Goal: Task Accomplishment & Management: Manage account settings

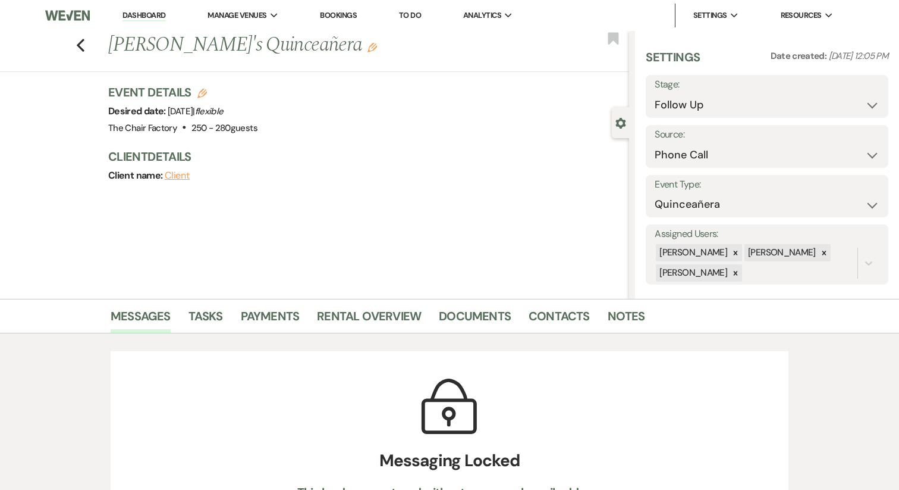
select select "9"
select select "22"
select select "15"
click at [161, 12] on link "Dashboard" at bounding box center [144, 15] width 43 height 11
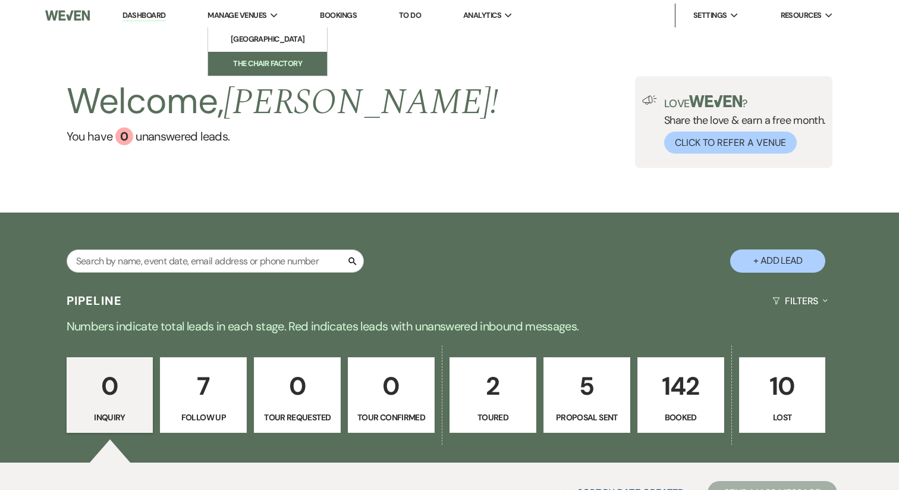
click at [252, 60] on li "The Chair Factory" at bounding box center [267, 64] width 107 height 12
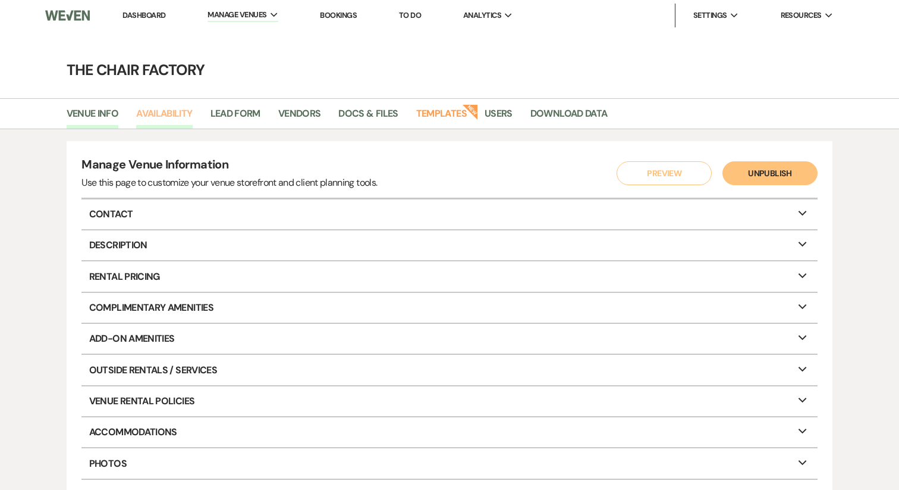
click at [171, 109] on link "Availability" at bounding box center [164, 117] width 56 height 23
select select "2"
select select "2026"
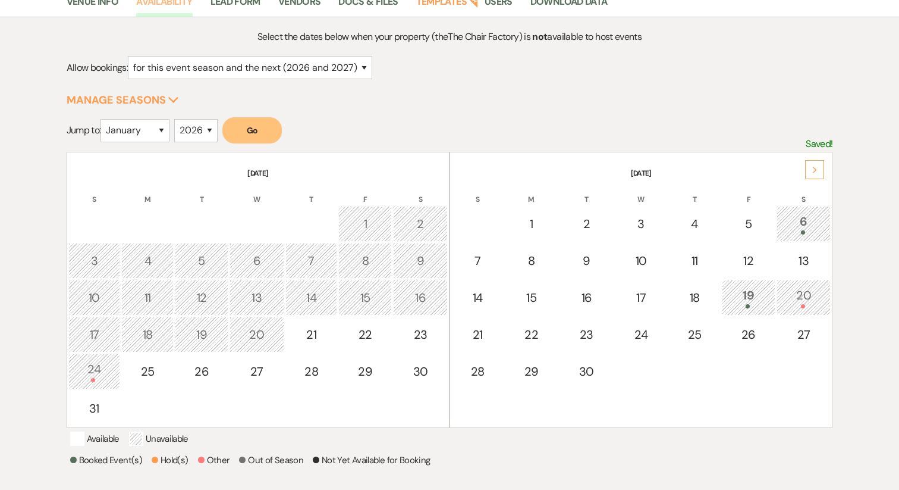
scroll to position [125, 0]
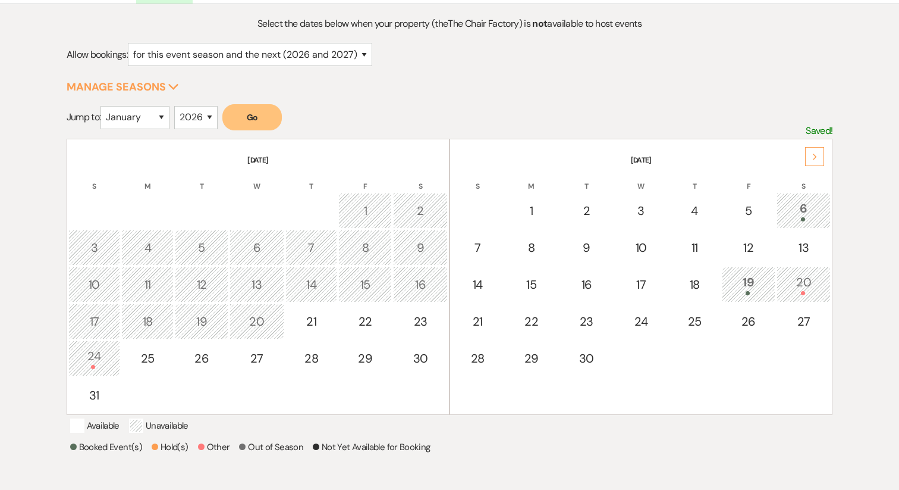
click at [817, 153] on icon "Next" at bounding box center [816, 156] width 6 height 7
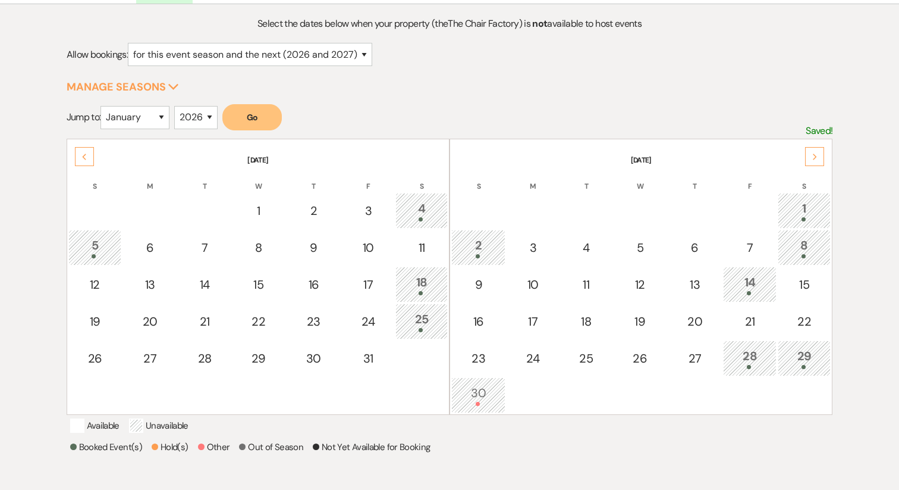
click at [817, 153] on icon "Next" at bounding box center [816, 156] width 6 height 7
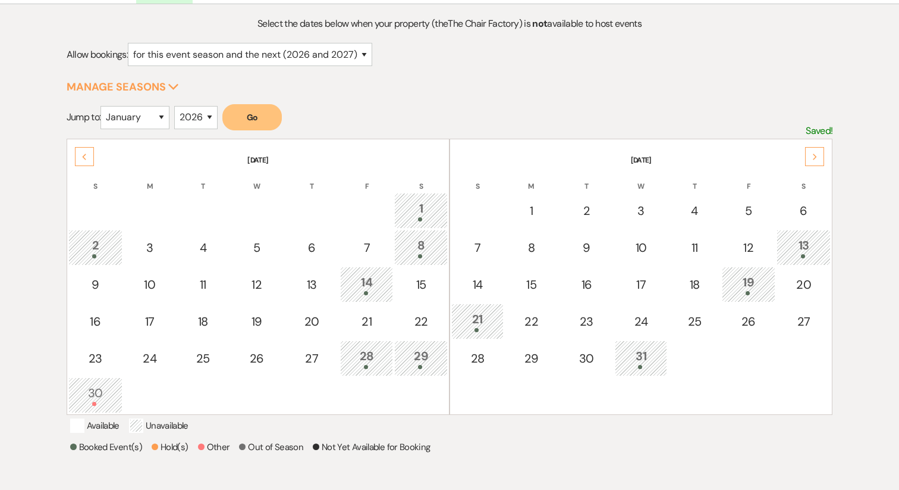
click at [817, 153] on icon "Next" at bounding box center [816, 156] width 6 height 7
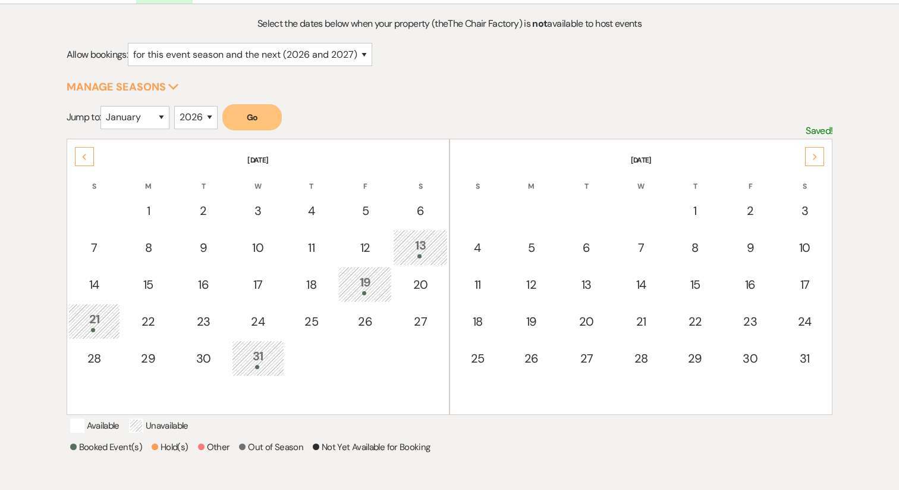
click at [817, 153] on icon "Next" at bounding box center [816, 156] width 6 height 7
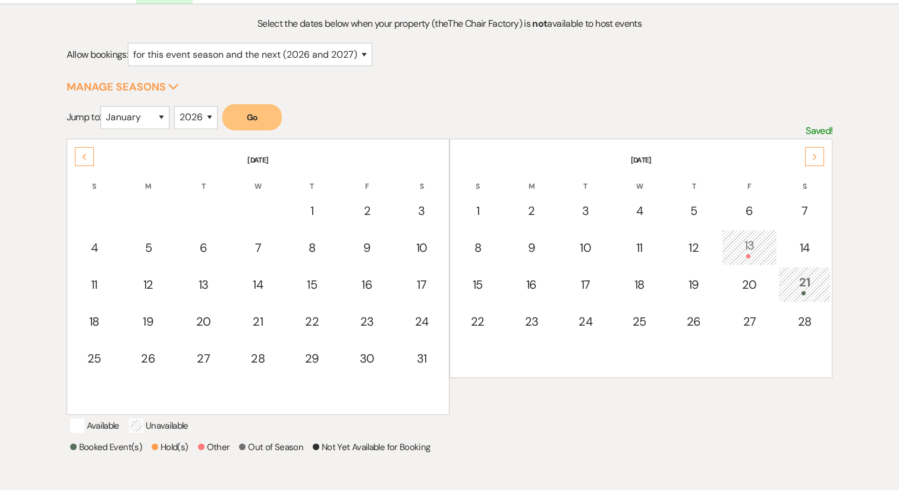
click at [816, 153] on icon "Next" at bounding box center [816, 156] width 6 height 7
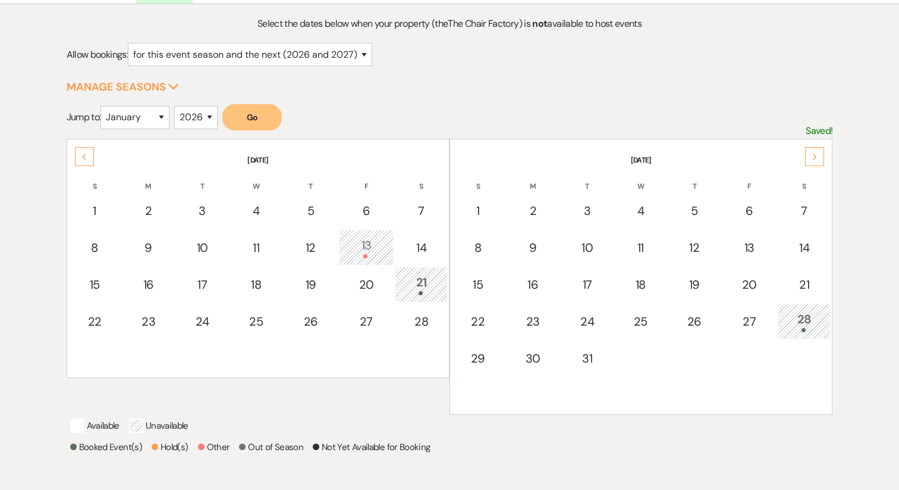
click at [816, 153] on icon "Next" at bounding box center [816, 156] width 6 height 7
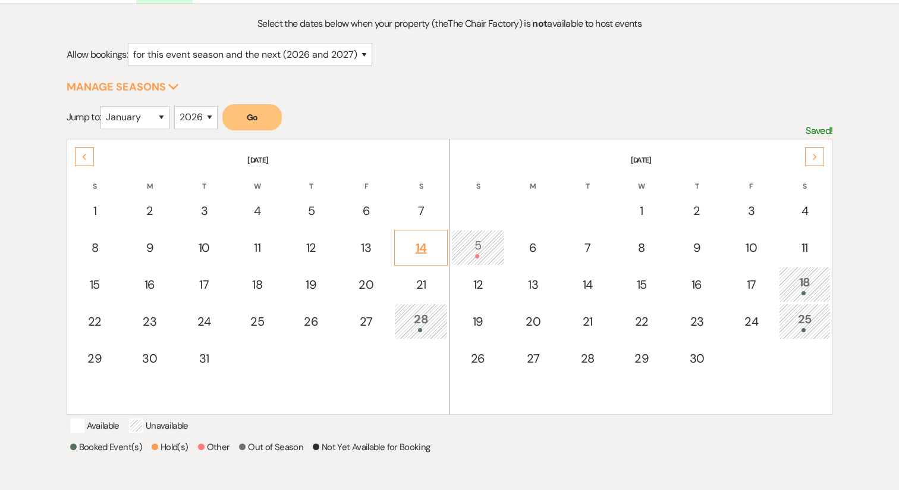
click at [427, 253] on div "14" at bounding box center [421, 248] width 40 height 18
select select "other"
select select "false"
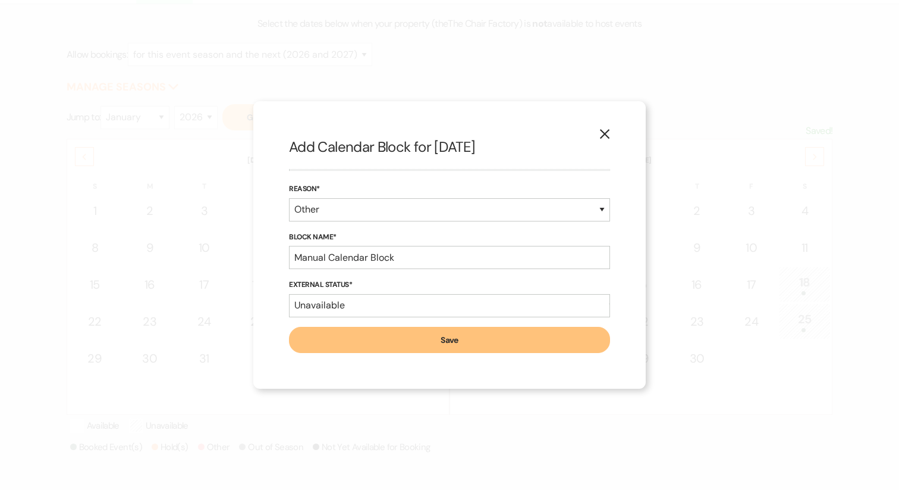
click at [605, 132] on icon "X" at bounding box center [605, 133] width 11 height 11
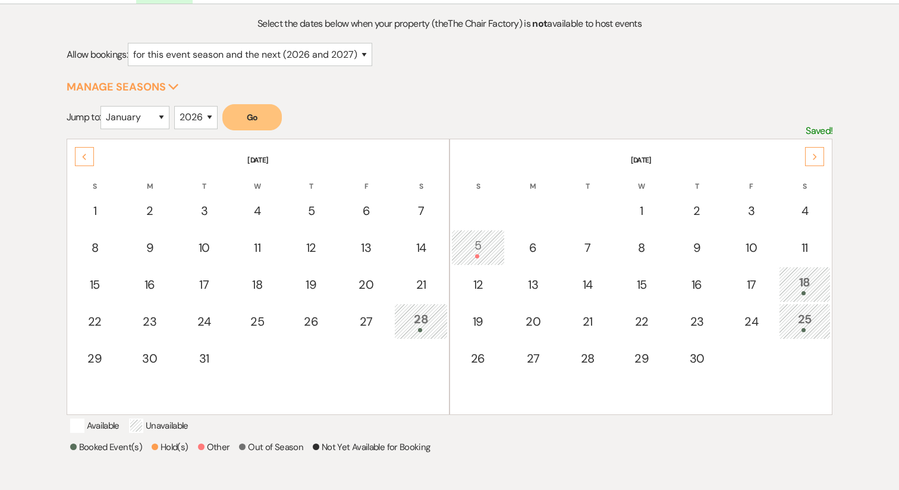
scroll to position [0, 0]
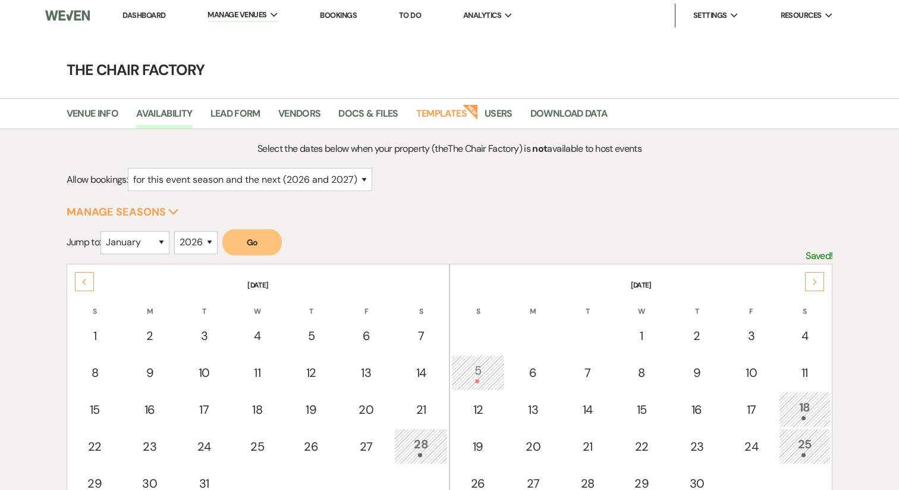
click at [134, 11] on link "Dashboard" at bounding box center [144, 15] width 43 height 10
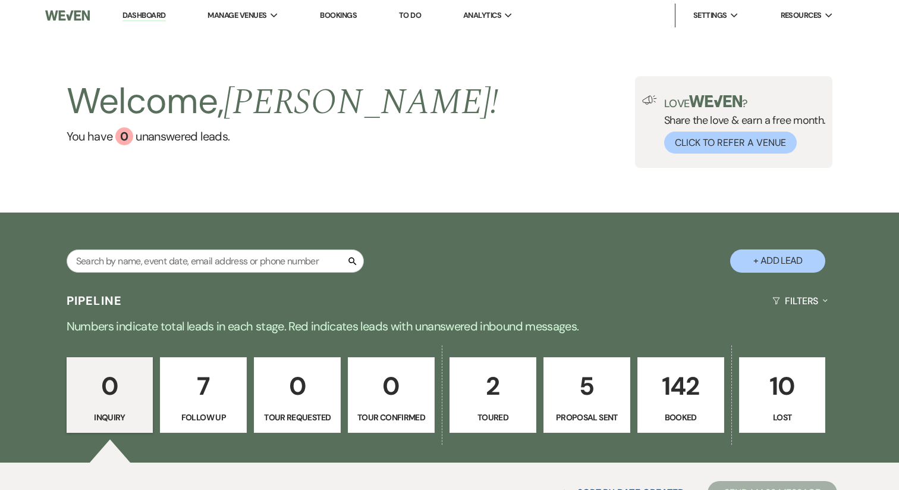
click at [757, 254] on button "+ Add Lead" at bounding box center [777, 260] width 95 height 23
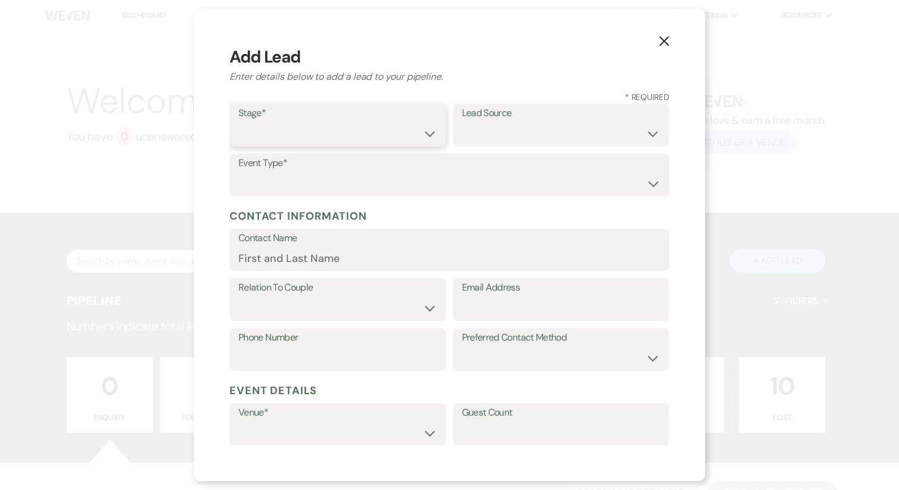
click at [312, 133] on select "Inquiry Follow Up Tour Requested Tour Confirmed Toured Proposal Sent Booked Lost" at bounding box center [338, 133] width 199 height 23
select select "7"
click at [305, 180] on select "Wedding Anniversary Party Baby Shower Bachelorette / Bachelor Party Birthday Pa…" at bounding box center [450, 183] width 422 height 23
select select "1"
click at [278, 258] on input "Contact Name*" at bounding box center [450, 257] width 422 height 23
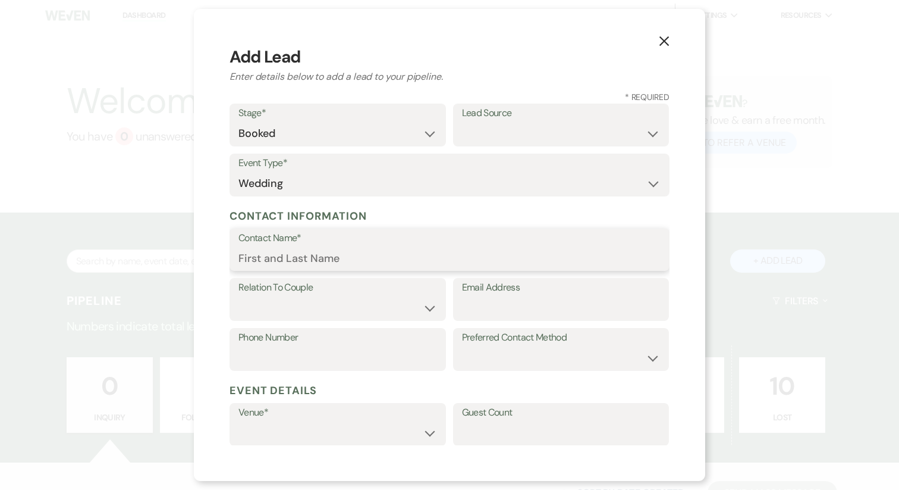
paste input "[PERSON_NAME]"
type input "[PERSON_NAME]"
click at [281, 309] on select "Couple Planner Parent of Couple Family Member Friend Other" at bounding box center [338, 307] width 199 height 23
select select "1"
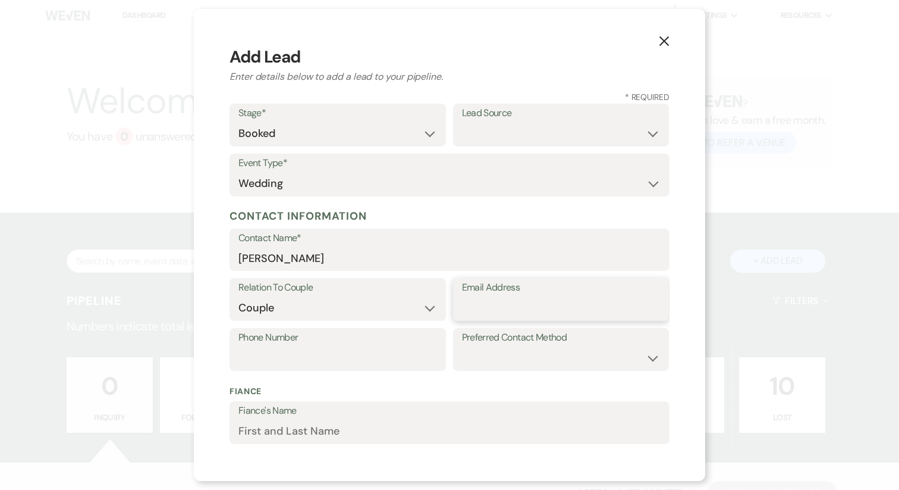
click at [525, 305] on input "Email Address" at bounding box center [561, 307] width 199 height 23
paste input "[EMAIL_ADDRESS][DOMAIN_NAME]"
type input "[EMAIL_ADDRESS][DOMAIN_NAME]"
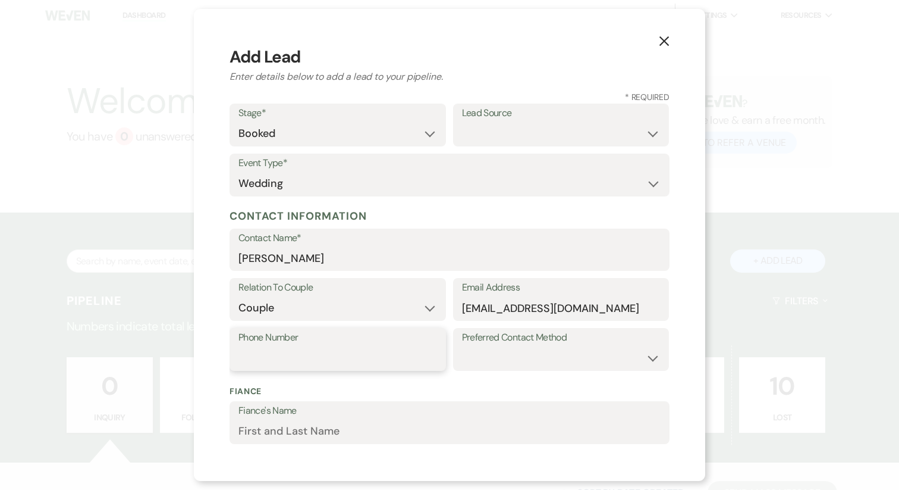
click at [309, 362] on input "Phone Number" at bounding box center [338, 357] width 199 height 23
paste input "[PHONE_NUMBER]"
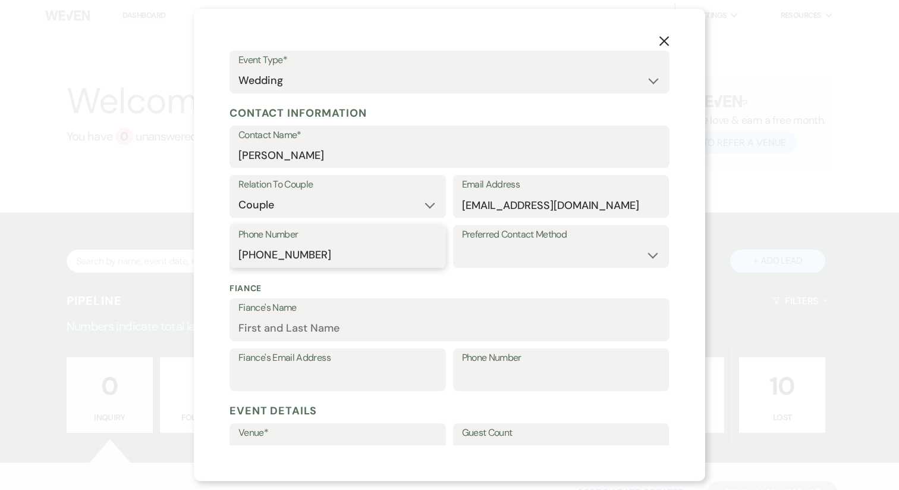
scroll to position [113, 0]
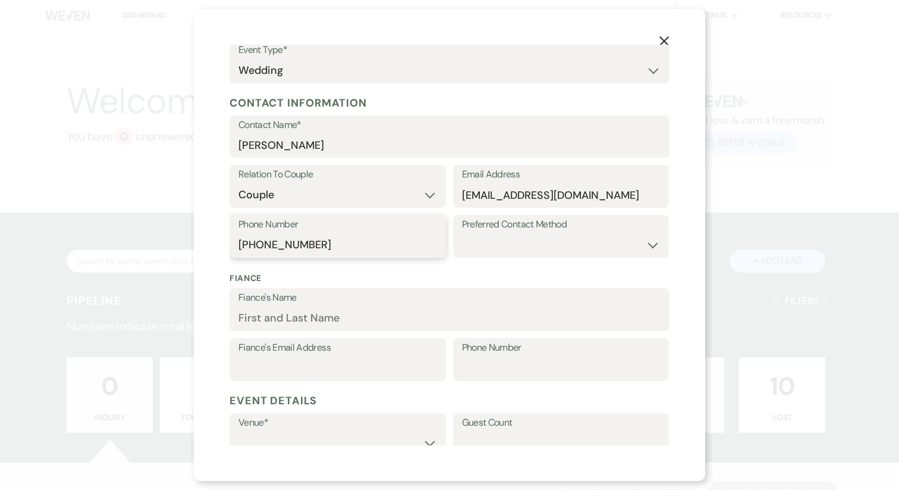
type input "[PHONE_NUMBER]"
click at [293, 324] on input "Fiance's Name" at bounding box center [450, 317] width 422 height 23
paste input "[PERSON_NAME]"
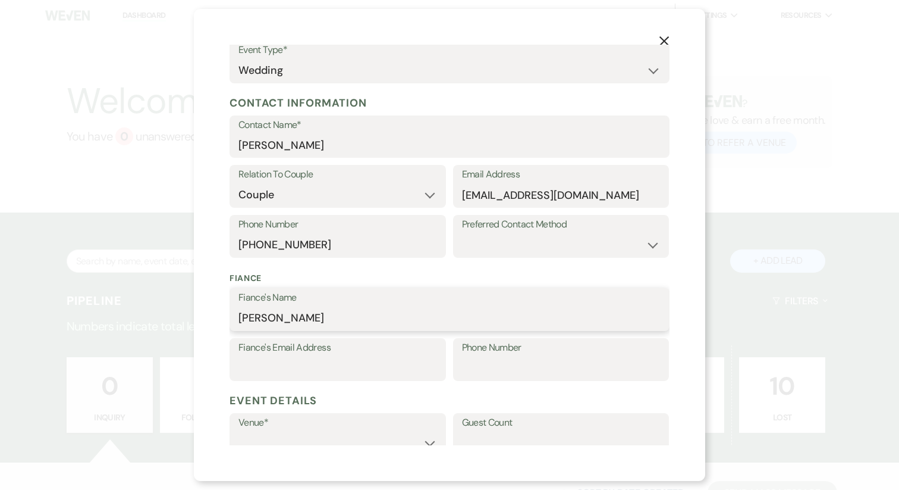
type input "[PERSON_NAME]"
click at [347, 351] on label "Fiance's Email Address" at bounding box center [338, 347] width 199 height 17
click at [347, 356] on input "Fiance's Email Address" at bounding box center [338, 367] width 199 height 23
paste input "[EMAIL_ADDRESS][DOMAIN_NAME]"
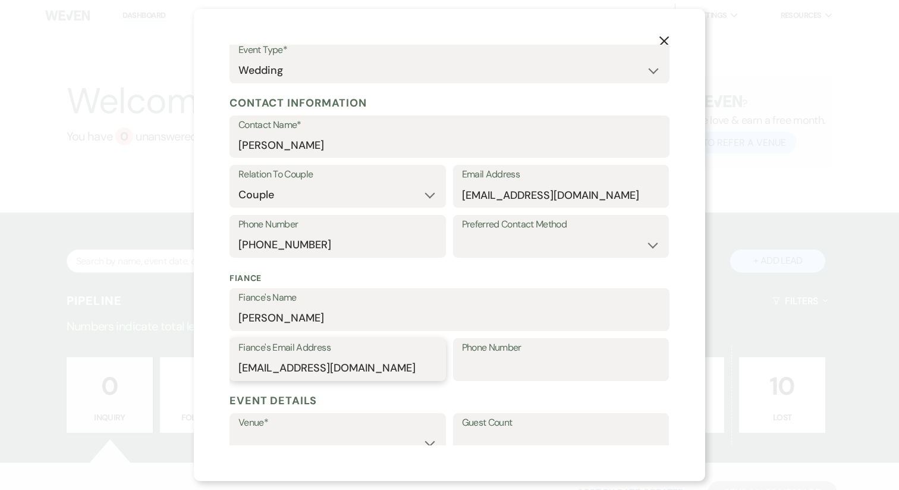
type input "[EMAIL_ADDRESS][DOMAIN_NAME]"
click at [489, 375] on input "Phone Number" at bounding box center [561, 367] width 199 height 23
paste input "[PHONE_NUMBER]"
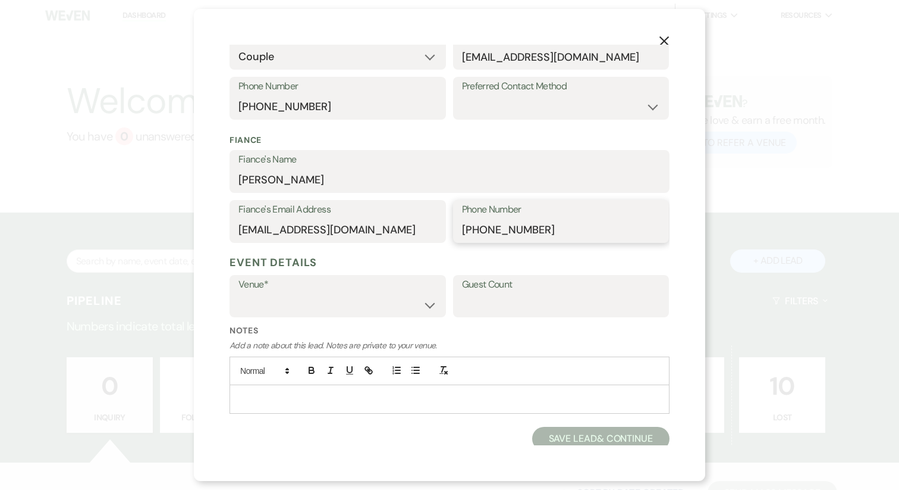
scroll to position [256, 0]
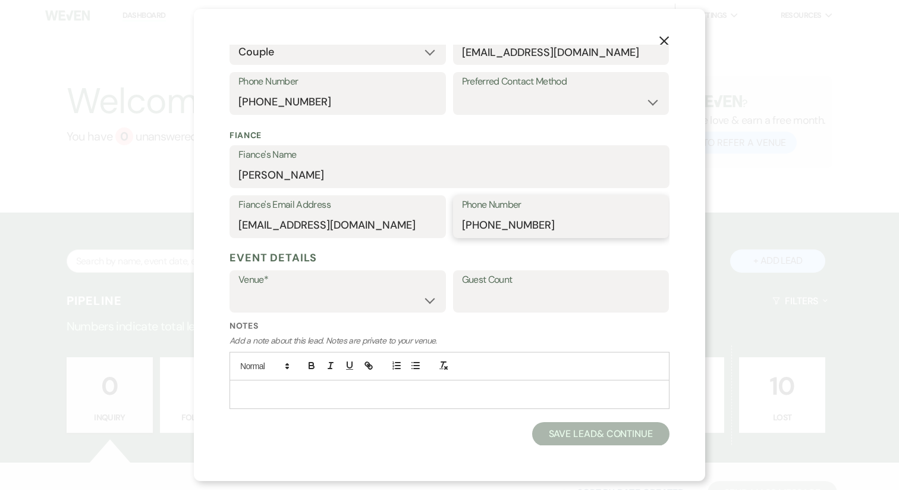
type input "[PHONE_NUMBER]"
click at [374, 305] on select "Cold Creek Farm The Chair Factory" at bounding box center [338, 299] width 199 height 23
select select "826"
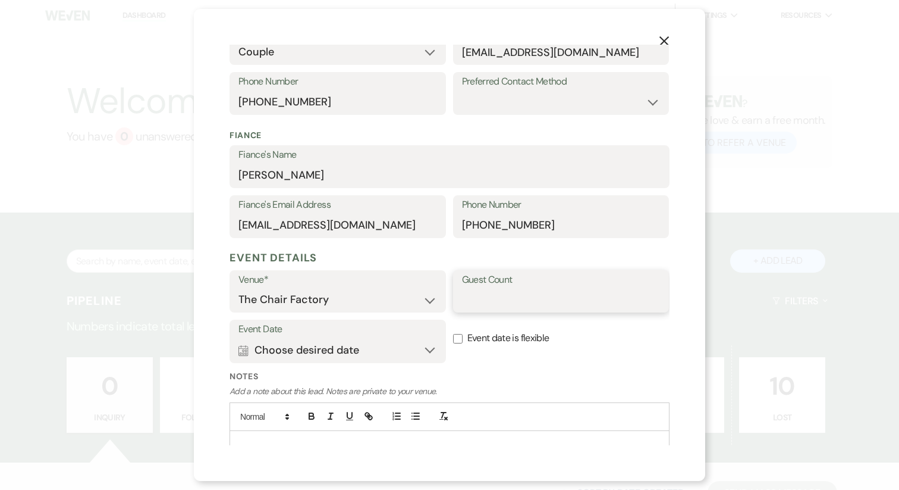
click at [486, 306] on input "Guest Count" at bounding box center [561, 299] width 199 height 23
type input "100"
click at [306, 349] on button "Calendar Choose desired date Expand" at bounding box center [338, 350] width 199 height 24
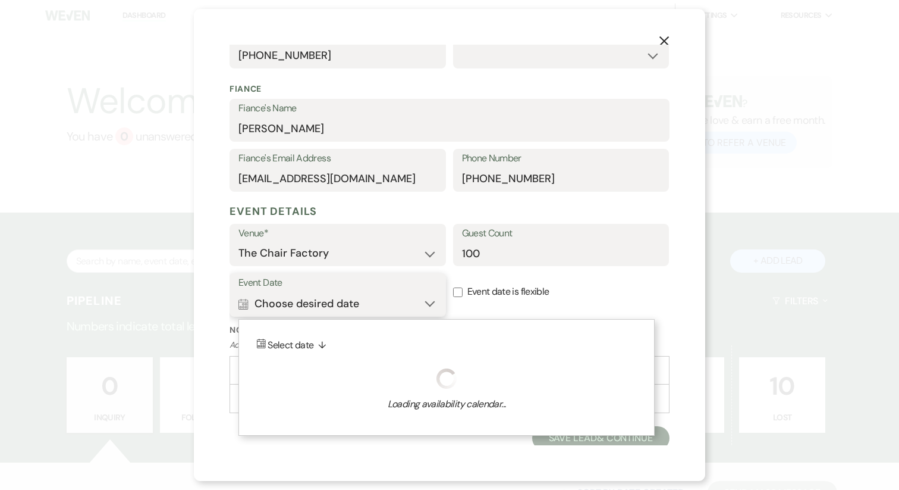
scroll to position [306, 0]
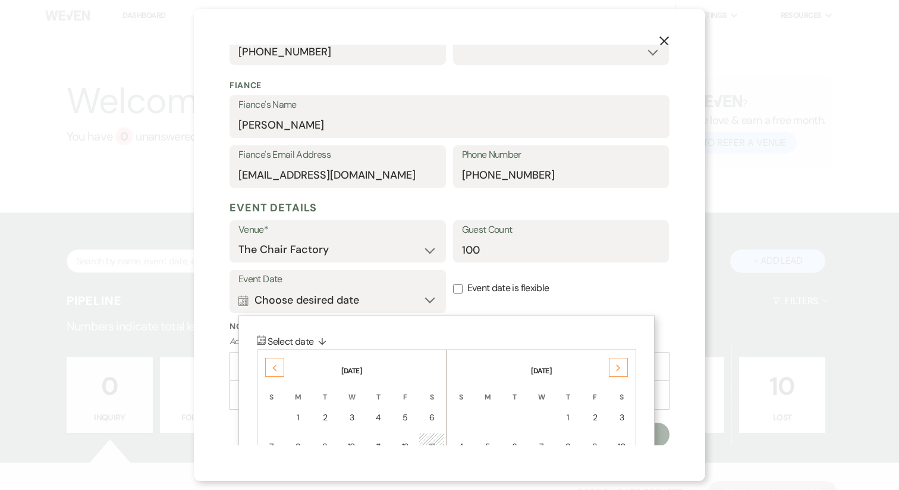
click at [616, 369] on icon "Next" at bounding box center [619, 367] width 6 height 7
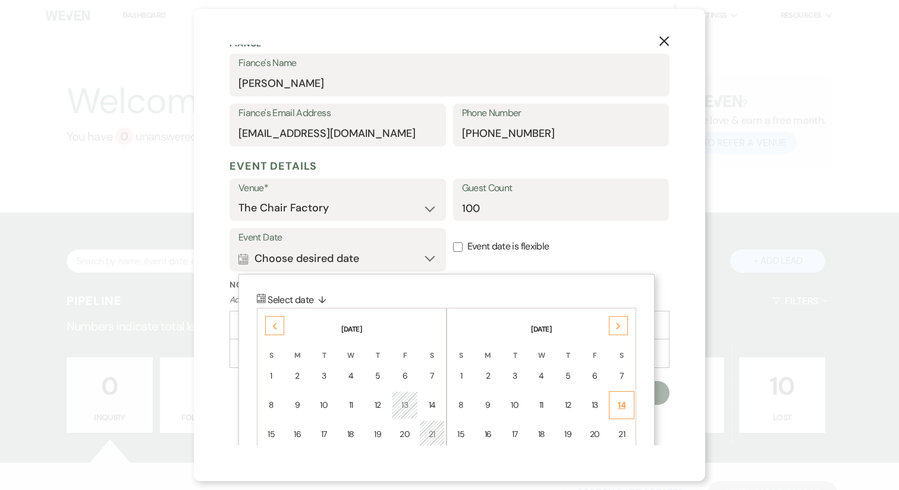
click at [629, 408] on td "14" at bounding box center [622, 405] width 26 height 28
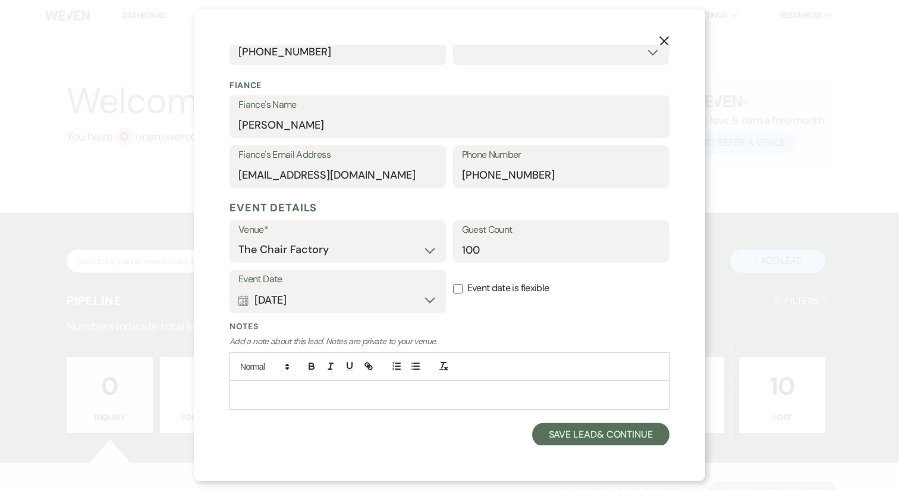
click at [416, 383] on div at bounding box center [449, 394] width 439 height 27
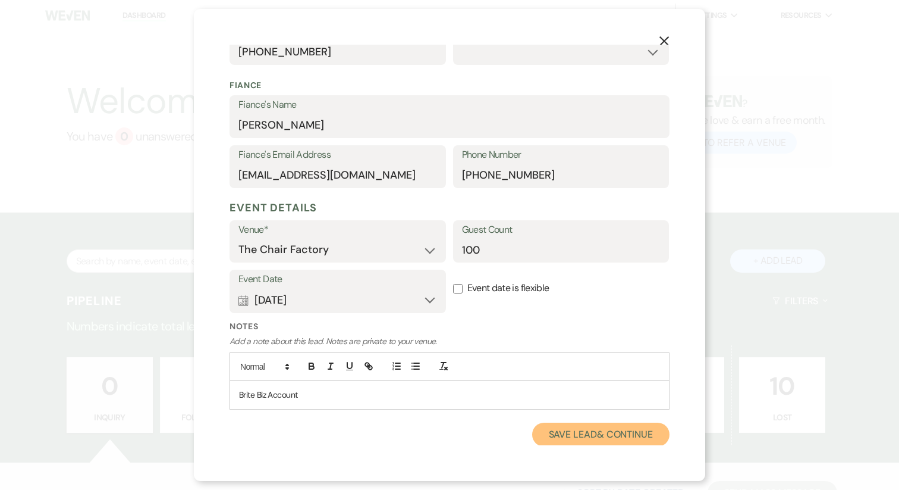
click at [598, 436] on button "Save Lead & Continue" at bounding box center [600, 434] width 137 height 24
select select "1"
select select "826"
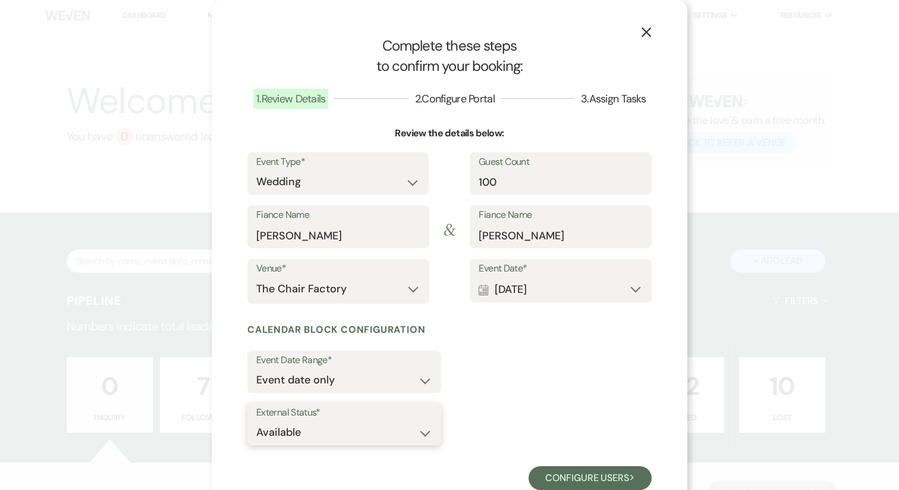
click at [360, 436] on select "Available Unavailable" at bounding box center [344, 432] width 176 height 23
select select "false"
click at [538, 487] on button "Configure users Next" at bounding box center [590, 478] width 123 height 24
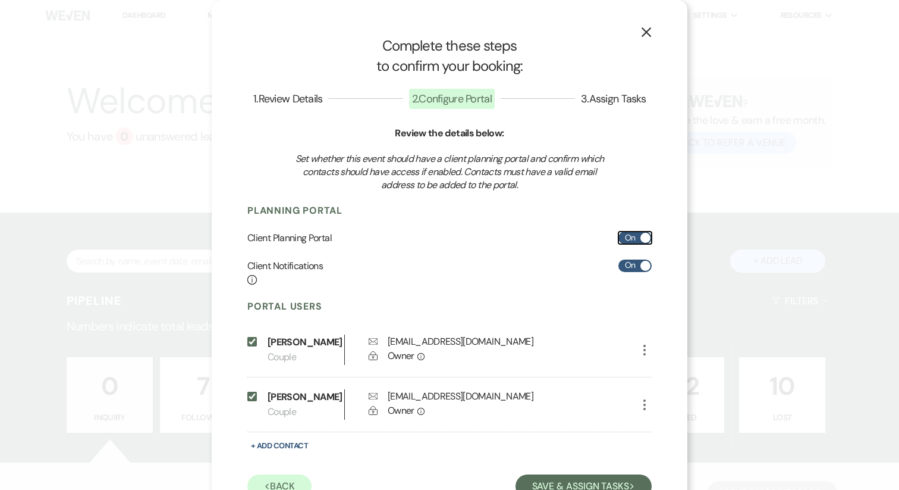
click at [628, 236] on label "On" at bounding box center [635, 237] width 33 height 12
click at [628, 236] on input "On" at bounding box center [635, 237] width 33 height 12
checkbox input "false"
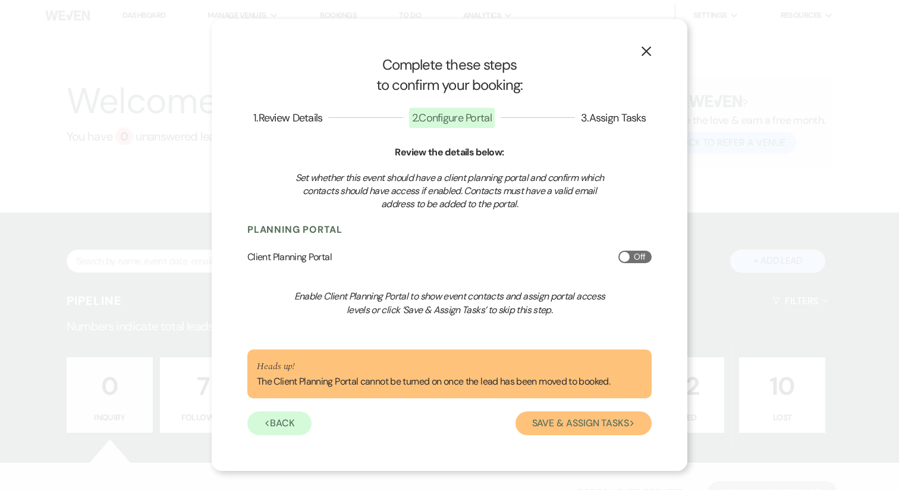
click at [551, 428] on button "Save & Assign Tasks Next" at bounding box center [584, 423] width 136 height 24
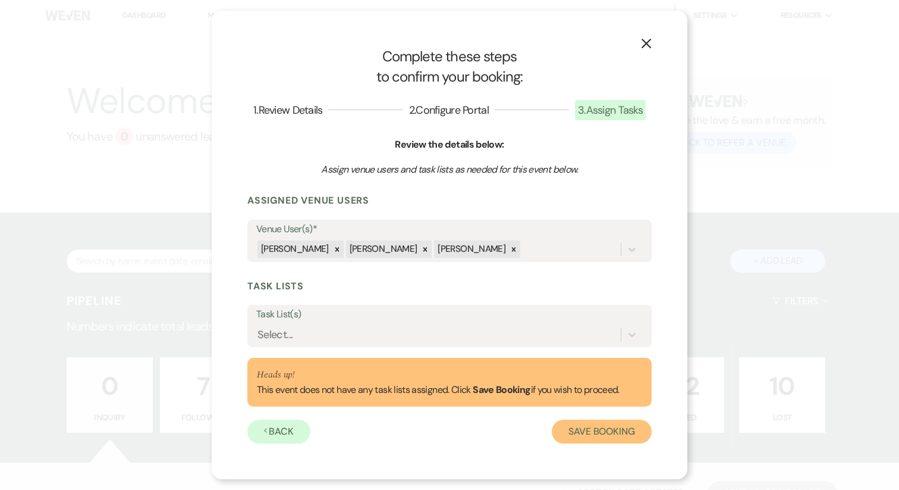
click at [576, 432] on button "Save Booking" at bounding box center [602, 431] width 100 height 24
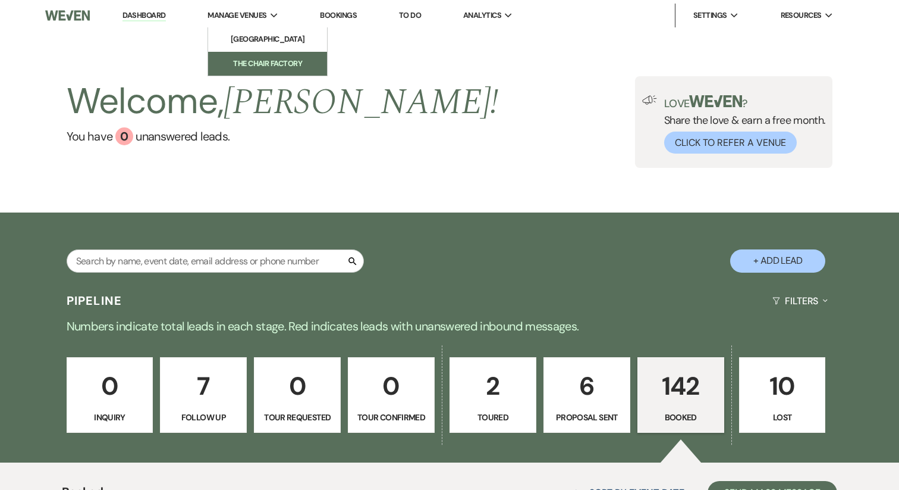
click at [244, 61] on li "The Chair Factory" at bounding box center [267, 64] width 107 height 12
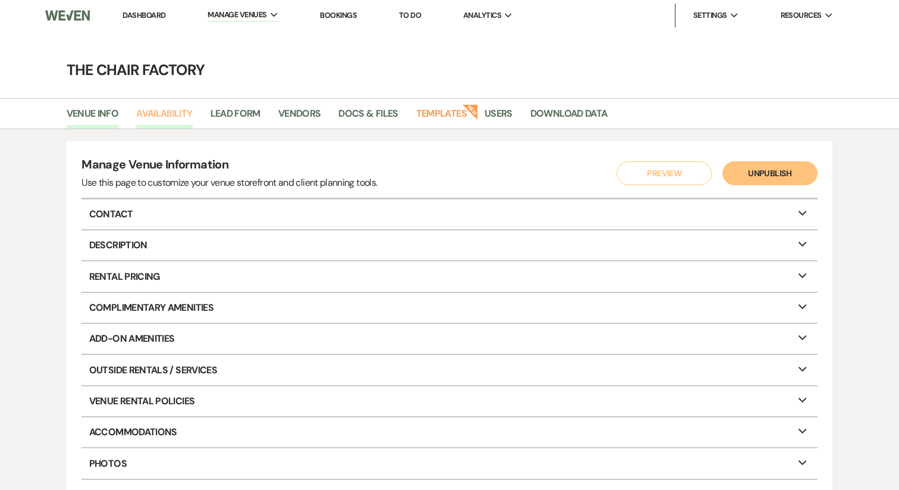
click at [178, 117] on link "Availability" at bounding box center [164, 117] width 56 height 23
select select "2"
select select "2026"
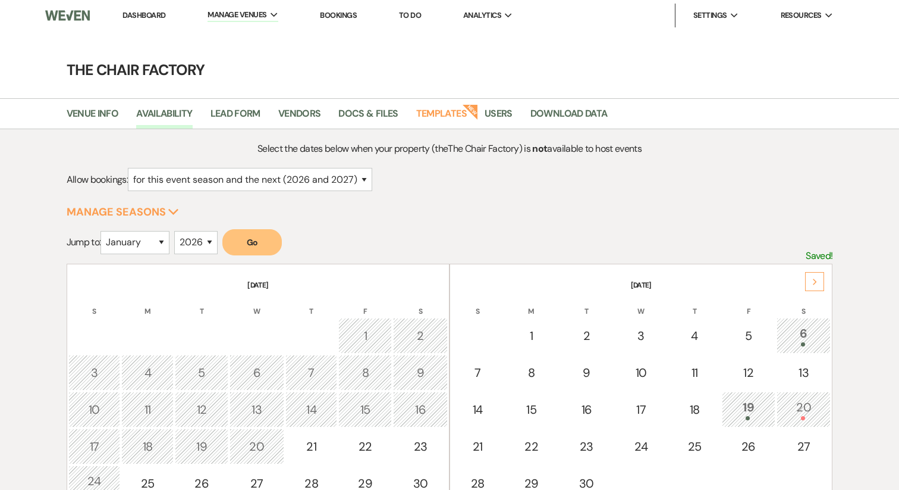
click at [816, 281] on use at bounding box center [815, 281] width 4 height 7
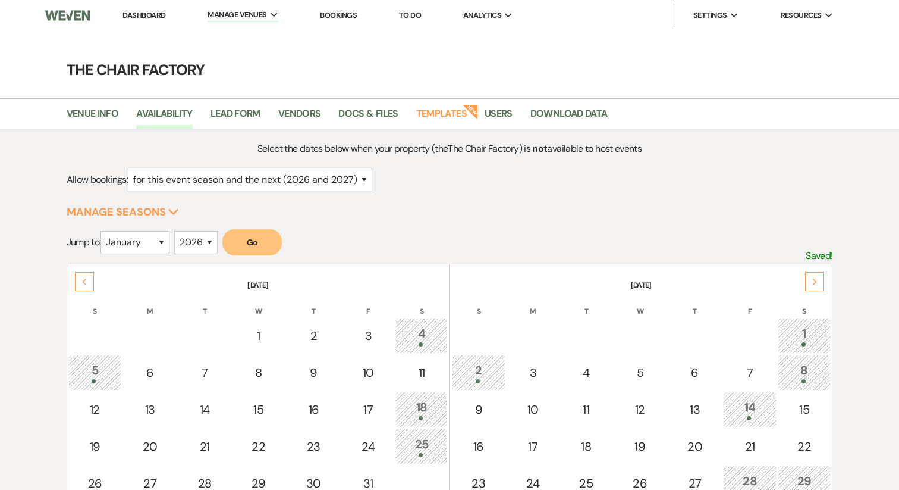
click at [816, 281] on use at bounding box center [815, 281] width 4 height 7
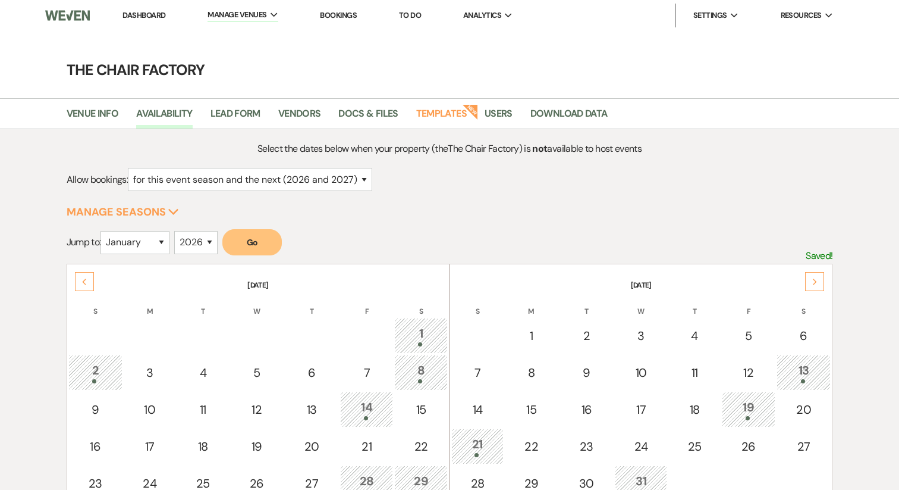
click at [816, 281] on use at bounding box center [815, 281] width 4 height 7
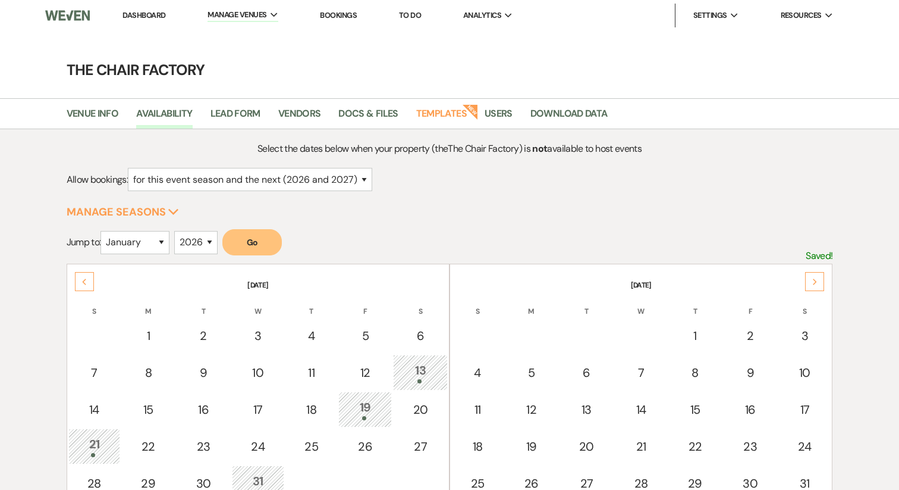
click at [816, 281] on use at bounding box center [815, 281] width 4 height 7
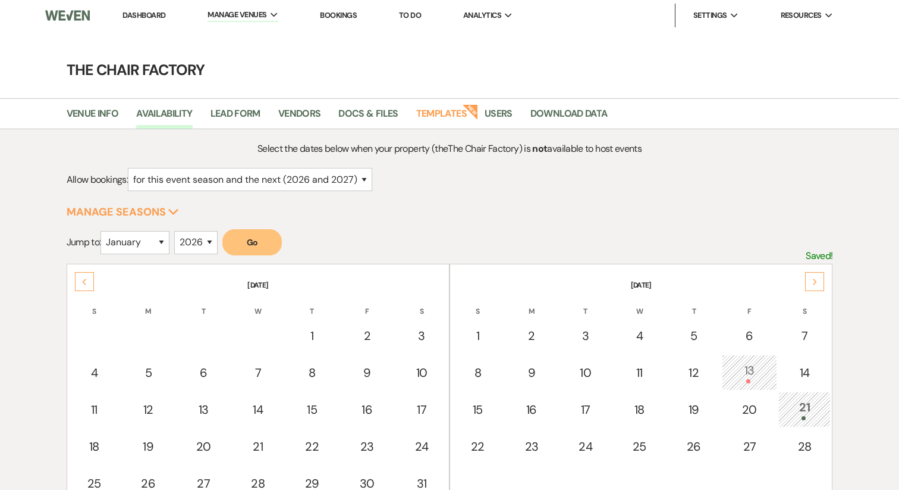
click at [816, 281] on use at bounding box center [815, 281] width 4 height 7
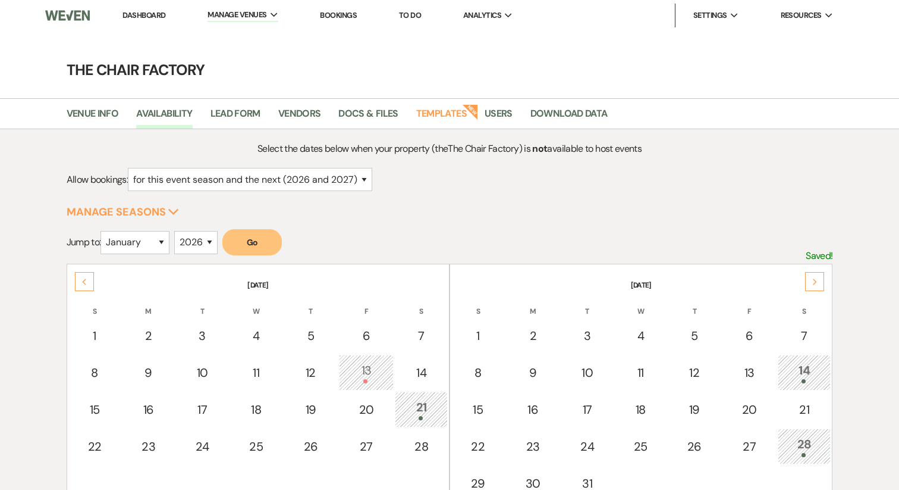
click at [816, 281] on use at bounding box center [815, 281] width 4 height 7
